Goal: Task Accomplishment & Management: Manage account settings

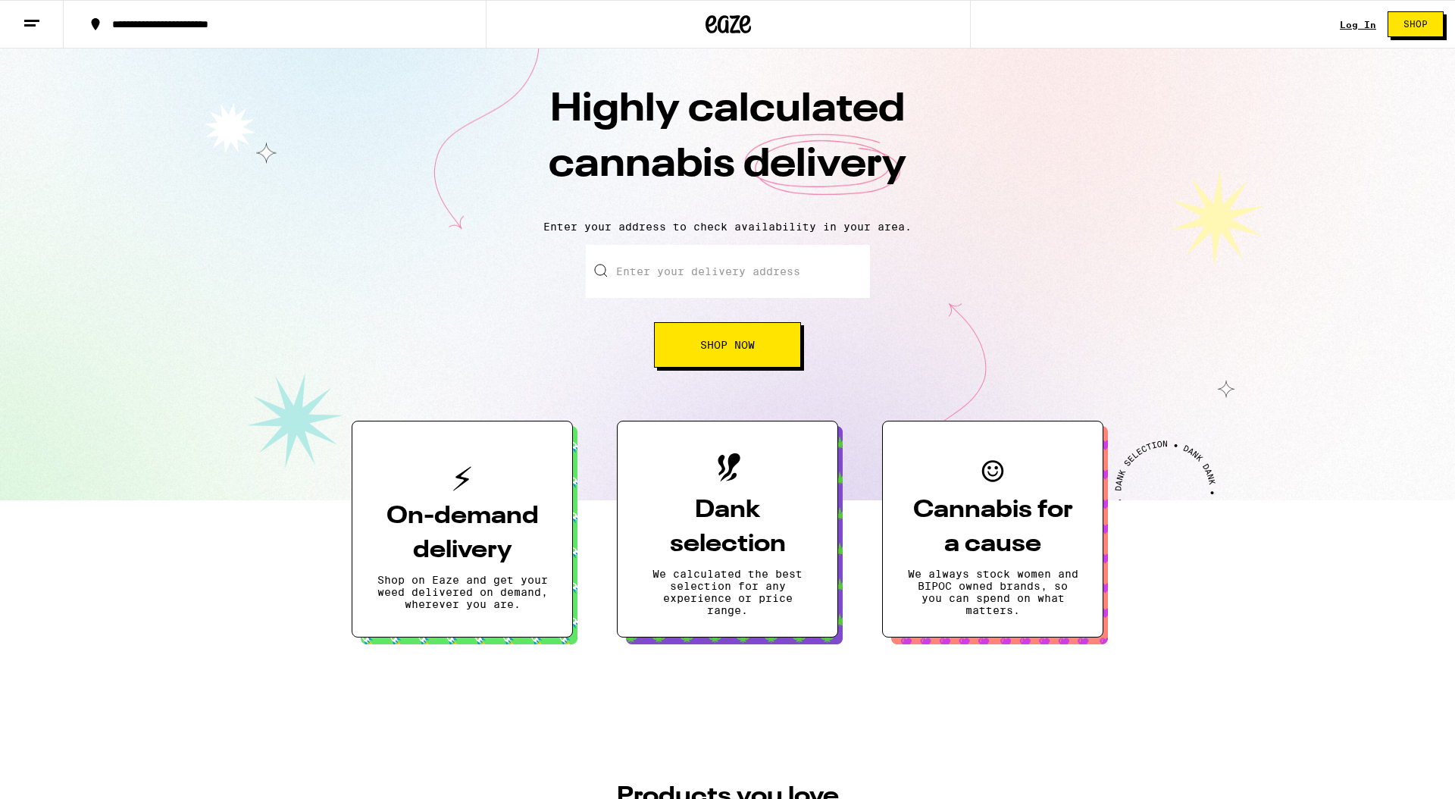
click at [1353, 28] on link "Log In" at bounding box center [1358, 25] width 36 height 10
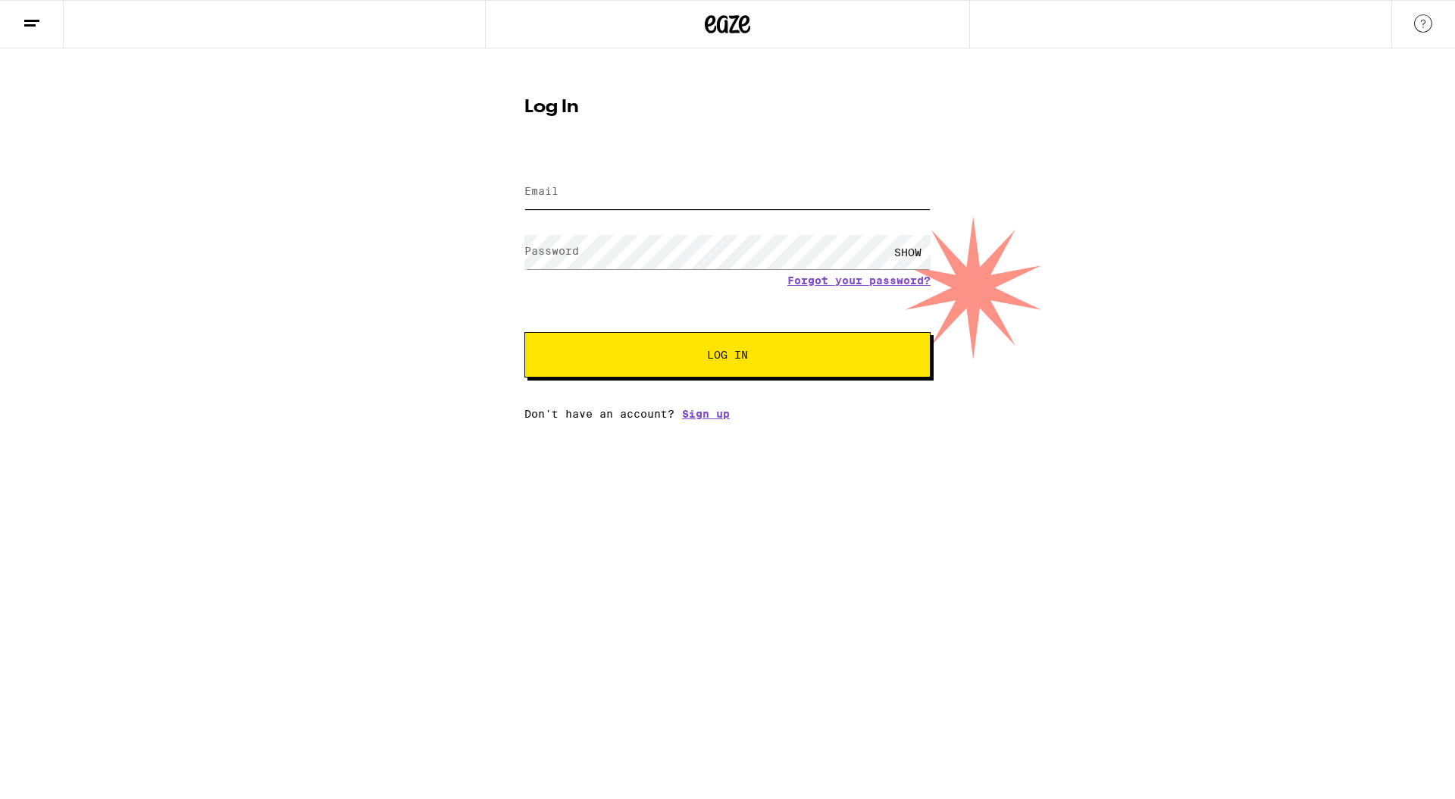
type input "[EMAIL_ADDRESS][DOMAIN_NAME]"
click at [909, 249] on div "SHOW" at bounding box center [907, 252] width 45 height 34
click at [733, 365] on button "Log In" at bounding box center [727, 354] width 406 height 45
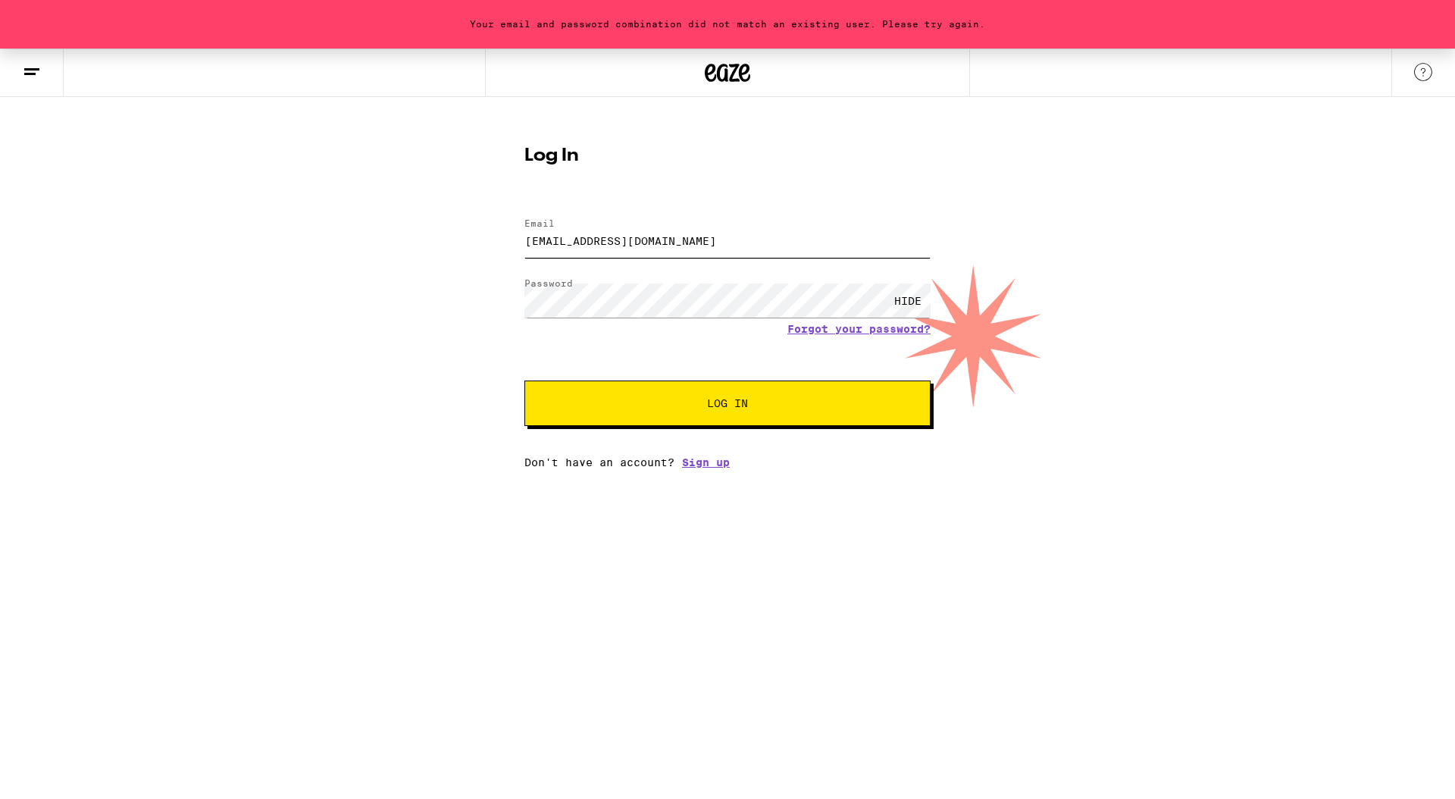
click at [687, 245] on input "[EMAIL_ADDRESS][DOMAIN_NAME]" at bounding box center [727, 241] width 406 height 34
click at [424, 246] on div "Your email and password combination did not match an existing user. Please try …" at bounding box center [727, 258] width 1455 height 420
click at [548, 396] on button "Log In" at bounding box center [727, 402] width 406 height 45
click at [833, 329] on link "Forgot your password?" at bounding box center [858, 329] width 143 height 12
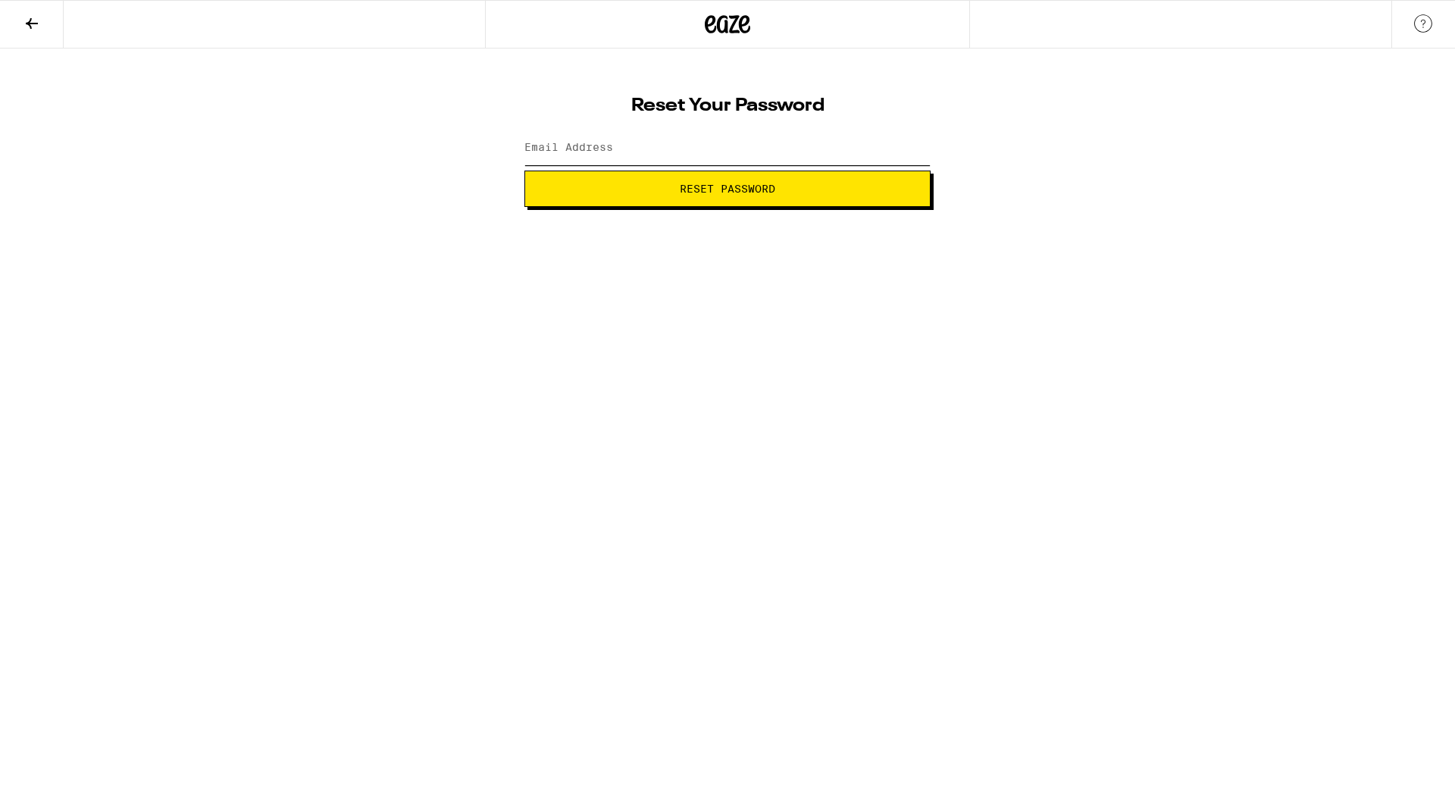
click at [686, 155] on input "Email Address" at bounding box center [727, 148] width 406 height 34
type input "[EMAIL_ADDRESS][DOMAIN_NAME]"
click at [714, 192] on span "Reset Password" at bounding box center [727, 188] width 95 height 11
click at [906, 148] on div "SHOW" at bounding box center [907, 148] width 45 height 34
click at [383, 137] on div "Change your password New password HIDE Submit" at bounding box center [727, 127] width 1455 height 158
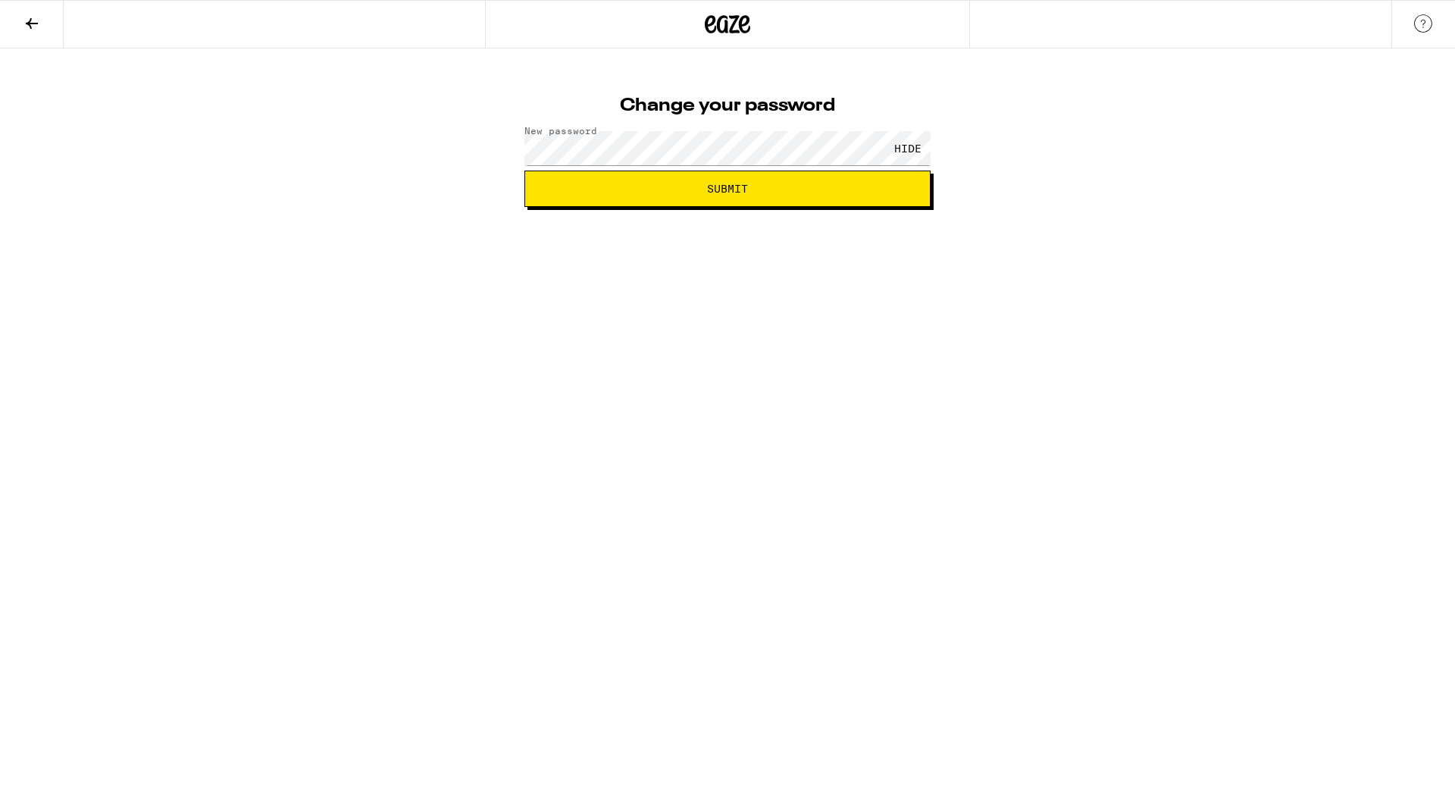
click at [806, 192] on span "Submit" at bounding box center [727, 188] width 380 height 11
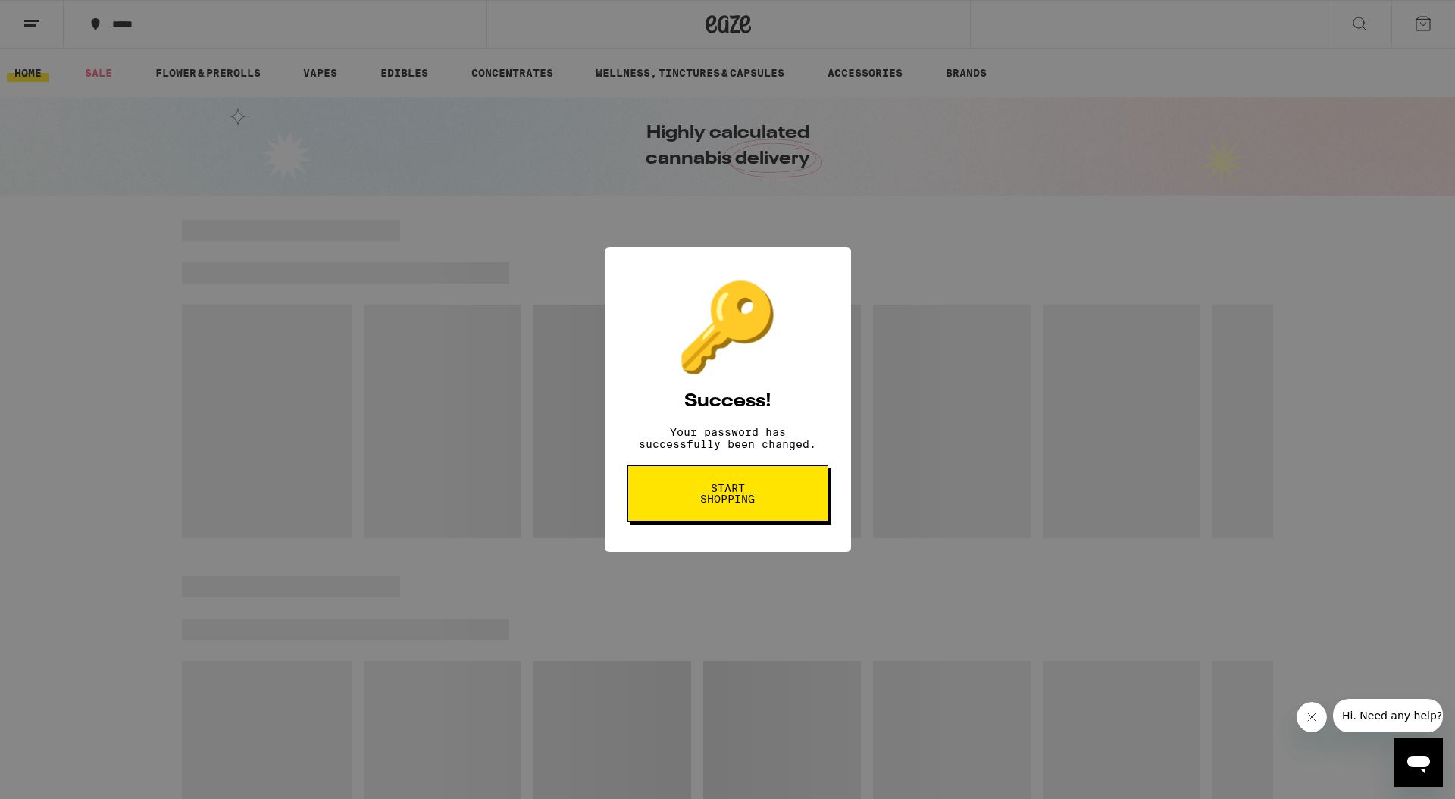
click at [780, 497] on button "Start shopping" at bounding box center [727, 493] width 201 height 56
